Goal: Information Seeking & Learning: Find specific fact

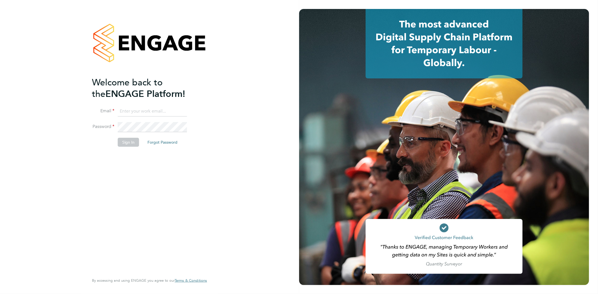
type input "[EMAIL_ADDRESS][DOMAIN_NAME]"
click at [133, 144] on button "Sign In" at bounding box center [128, 142] width 21 height 9
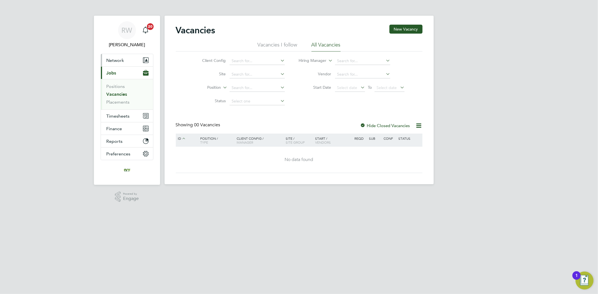
click at [118, 62] on span "Network" at bounding box center [116, 60] width 18 height 5
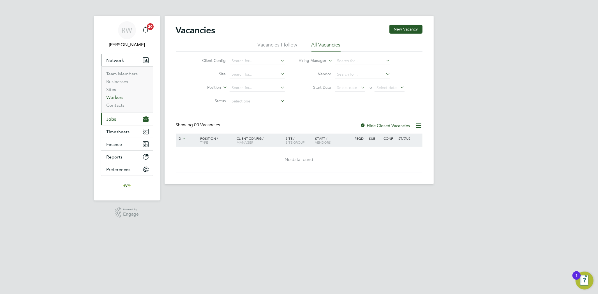
click at [122, 98] on link "Workers" at bounding box center [115, 97] width 17 height 5
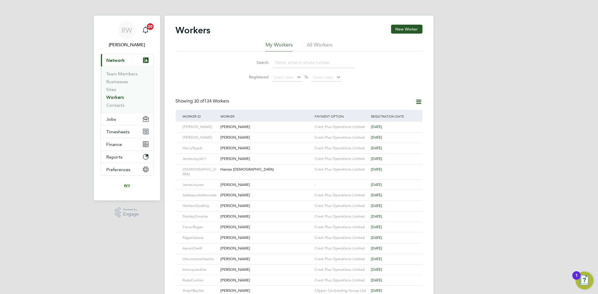
click at [280, 64] on input at bounding box center [314, 62] width 82 height 11
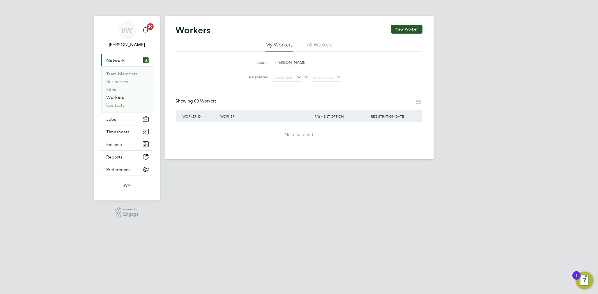
click at [310, 62] on input "james b" at bounding box center [314, 62] width 82 height 11
drag, startPoint x: 303, startPoint y: 62, endPoint x: 199, endPoint y: 64, distance: 104.3
click at [202, 64] on div "Search james b Registered Select date To Select date" at bounding box center [299, 68] width 247 height 33
type input "j"
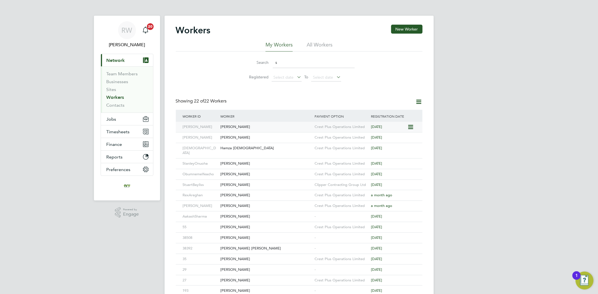
click at [275, 130] on div "Steven Adams" at bounding box center [266, 127] width 94 height 10
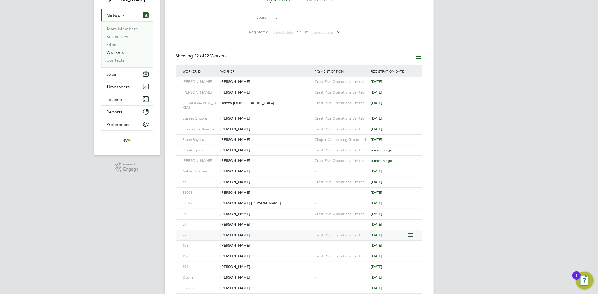
scroll to position [82, 0]
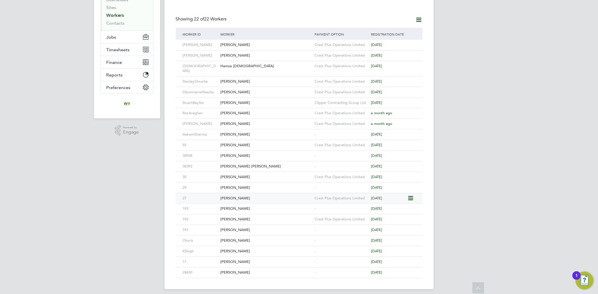
click at [258, 193] on div "Mamadi Sanha" at bounding box center [266, 198] width 94 height 10
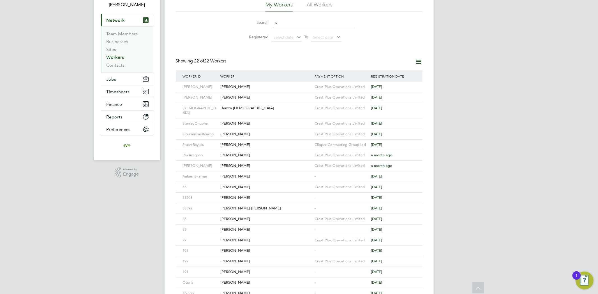
scroll to position [0, 0]
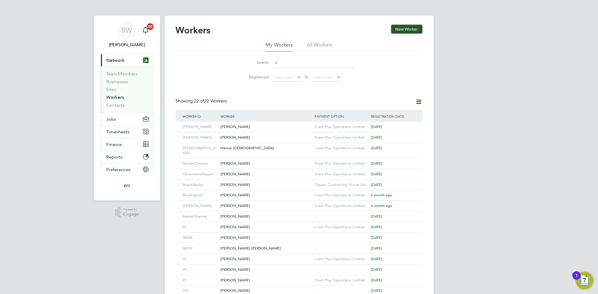
drag, startPoint x: 293, startPoint y: 60, endPoint x: 261, endPoint y: 63, distance: 32.4
click at [262, 62] on div "Search s" at bounding box center [299, 62] width 111 height 11
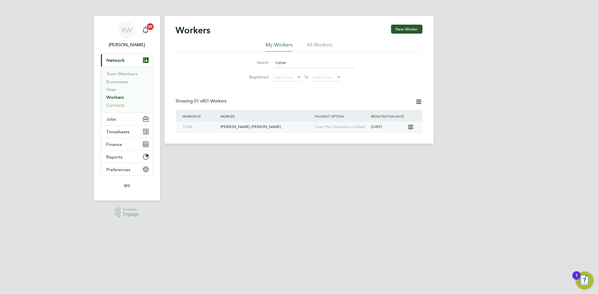
click at [276, 130] on div "Connor Copsey" at bounding box center [266, 127] width 94 height 10
drag, startPoint x: 292, startPoint y: 60, endPoint x: 274, endPoint y: 60, distance: 17.9
click at [274, 60] on input "copse" at bounding box center [314, 62] width 82 height 11
click at [222, 127] on div "Mourad Taha" at bounding box center [266, 127] width 94 height 10
drag, startPoint x: 287, startPoint y: 64, endPoint x: 273, endPoint y: 64, distance: 14.0
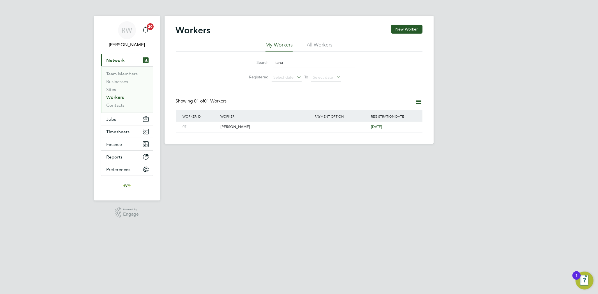
click at [273, 64] on input "taha" at bounding box center [314, 62] width 82 height 11
click at [264, 126] on div "Mark Cooling" at bounding box center [266, 127] width 94 height 10
drag, startPoint x: 289, startPoint y: 62, endPoint x: 272, endPoint y: 62, distance: 16.8
click at [272, 61] on div "Search cool" at bounding box center [299, 62] width 111 height 11
click at [273, 122] on div "Gibreel Uosef" at bounding box center [266, 127] width 94 height 10
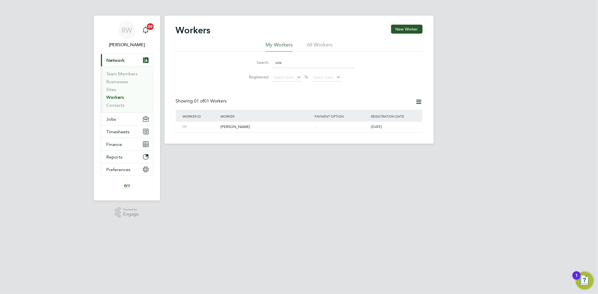
drag, startPoint x: 287, startPoint y: 60, endPoint x: 266, endPoint y: 61, distance: 21.3
click at [267, 61] on div "Search uos" at bounding box center [299, 62] width 111 height 11
click at [267, 131] on div "Rotimi Jeremiah Ehindero" at bounding box center [266, 127] width 94 height 10
drag, startPoint x: 287, startPoint y: 63, endPoint x: 258, endPoint y: 64, distance: 28.9
click at [260, 63] on div "Search ehin" at bounding box center [299, 62] width 111 height 11
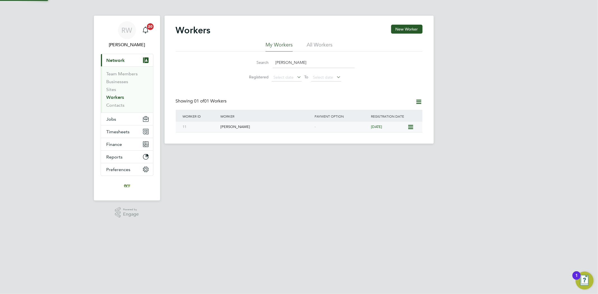
type input "sawyer"
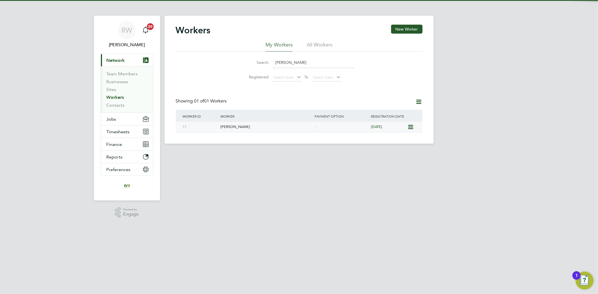
click at [259, 123] on div "[PERSON_NAME]" at bounding box center [266, 127] width 94 height 10
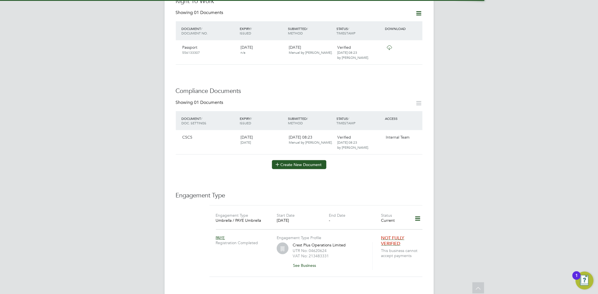
scroll to position [249, 0]
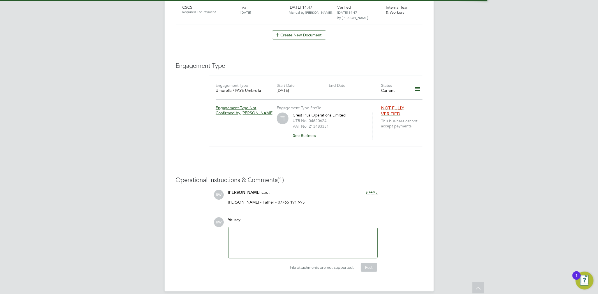
scroll to position [327, 0]
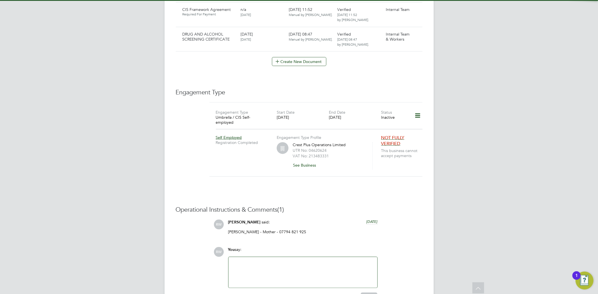
scroll to position [405, 0]
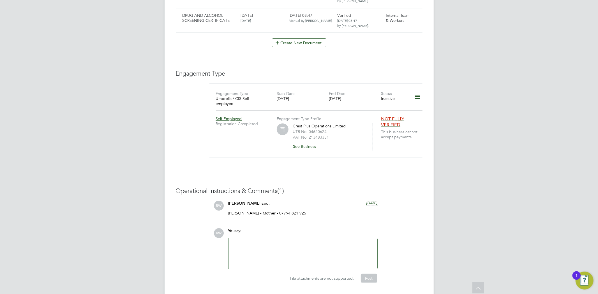
scroll to position [430, 0]
